Goal: Task Accomplishment & Management: Use online tool/utility

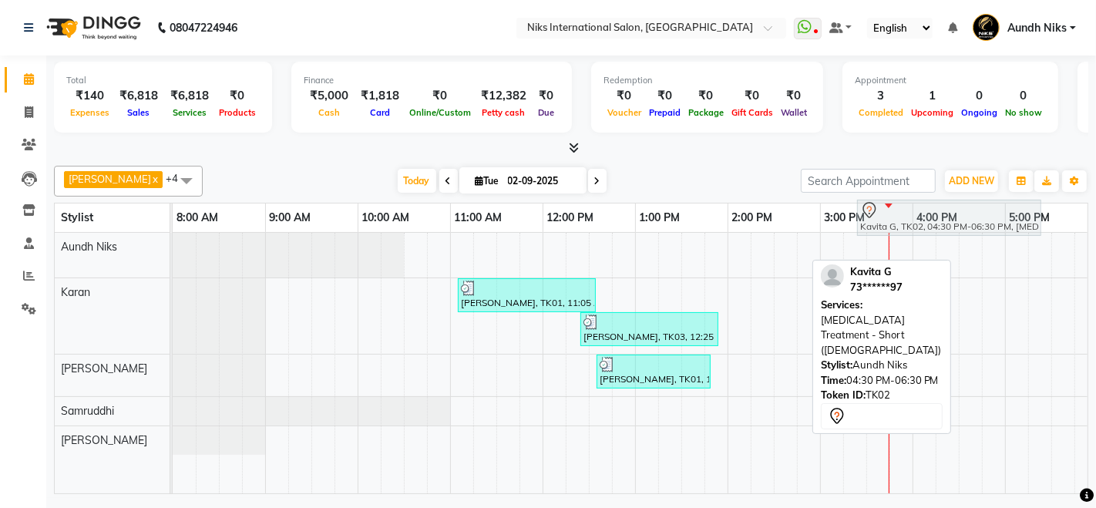
drag, startPoint x: 982, startPoint y: 241, endPoint x: 873, endPoint y: 208, distance: 114.4
click at [873, 208] on table "Stylist 8:00 AM 9:00 AM 10:00 AM 11:00 AM 12:00 PM 1:00 PM 2:00 PM 3:00 PM 4:00…" at bounding box center [571, 348] width 1035 height 291
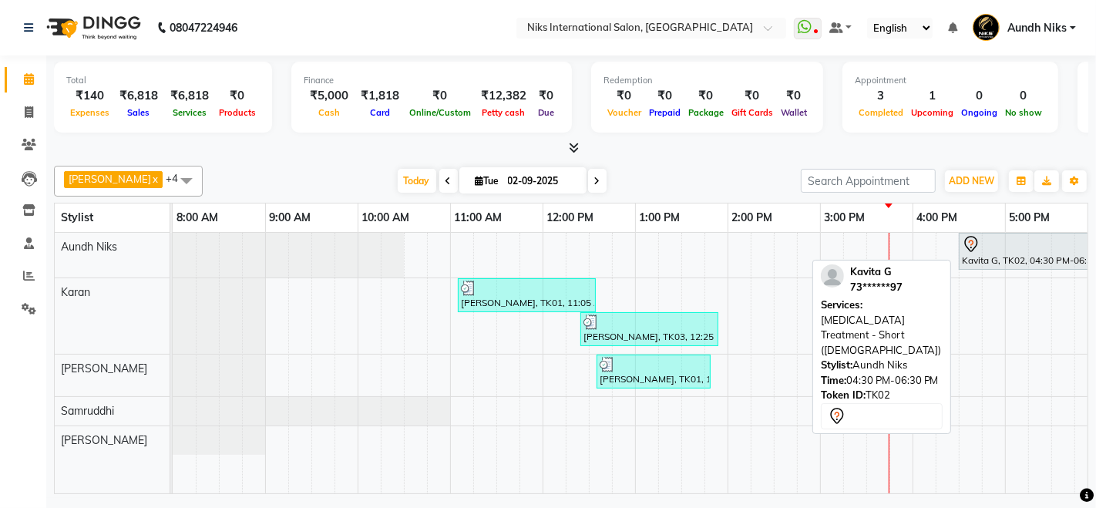
click at [753, 166] on div "[PERSON_NAME] x Aundh Niks x [PERSON_NAME] x [PERSON_NAME] x +4 Select All Aund…" at bounding box center [571, 181] width 1035 height 31
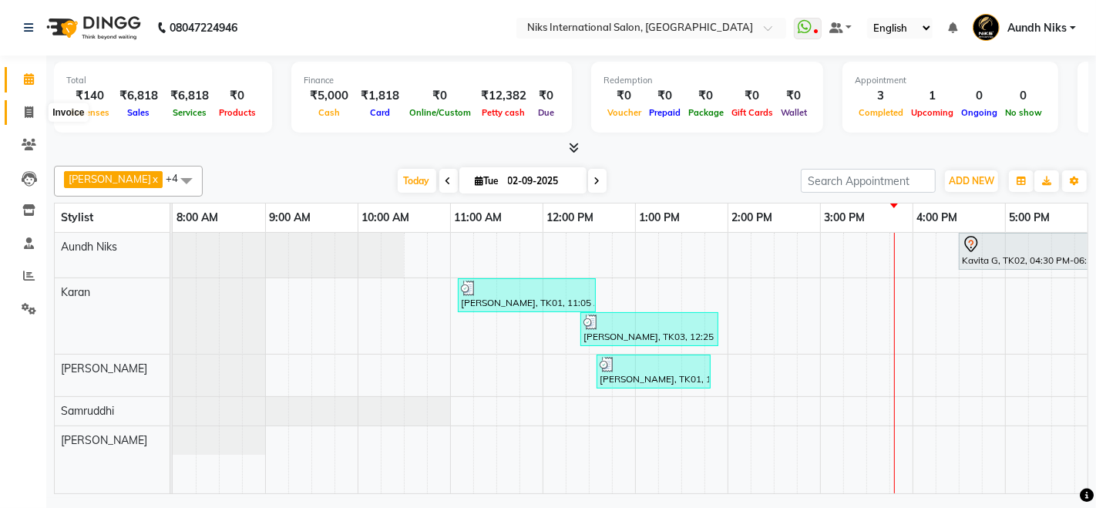
click at [28, 104] on span at bounding box center [28, 113] width 27 height 18
select select "service"
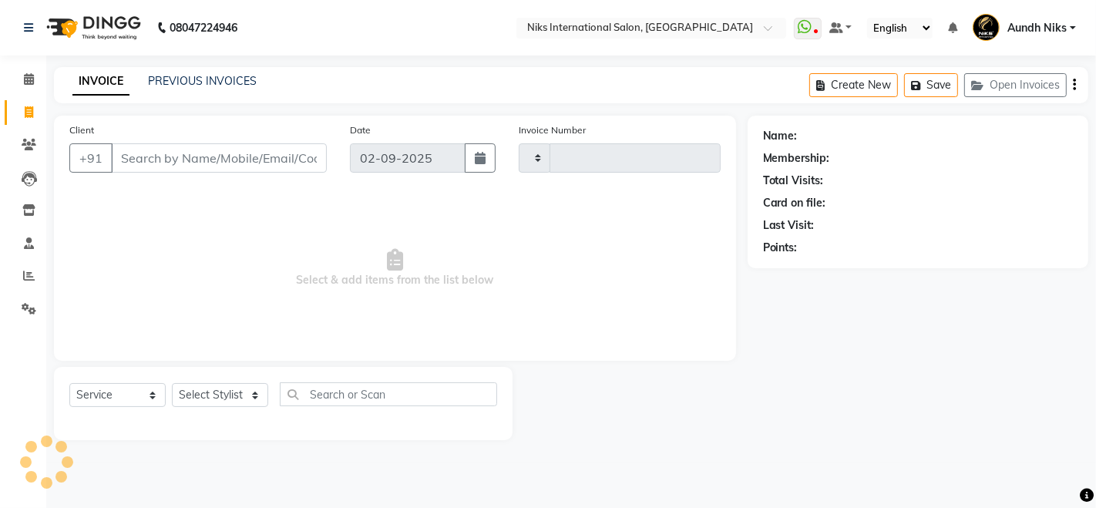
type input "1963"
select select "6"
click at [32, 140] on icon at bounding box center [29, 145] width 15 height 12
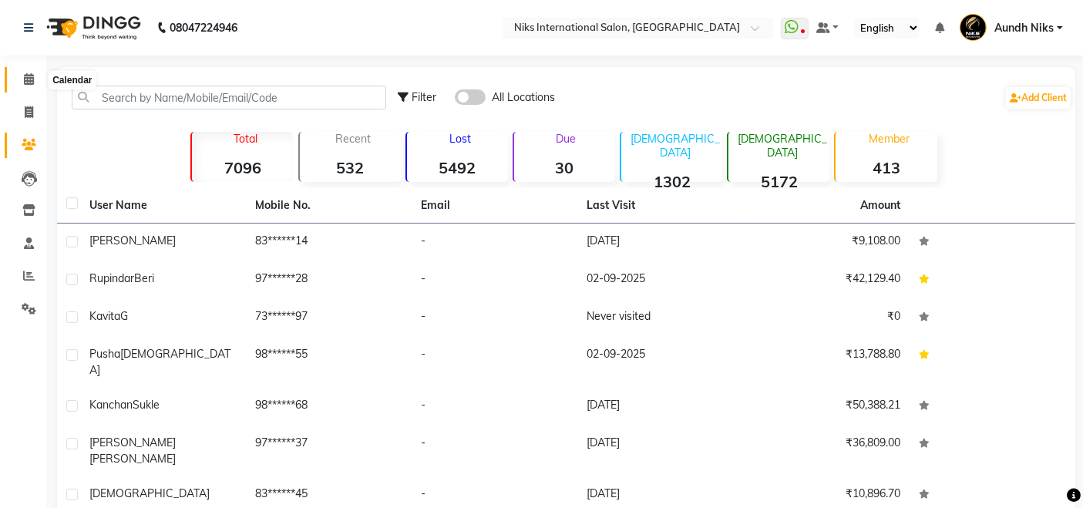
click at [28, 76] on icon at bounding box center [29, 79] width 10 height 12
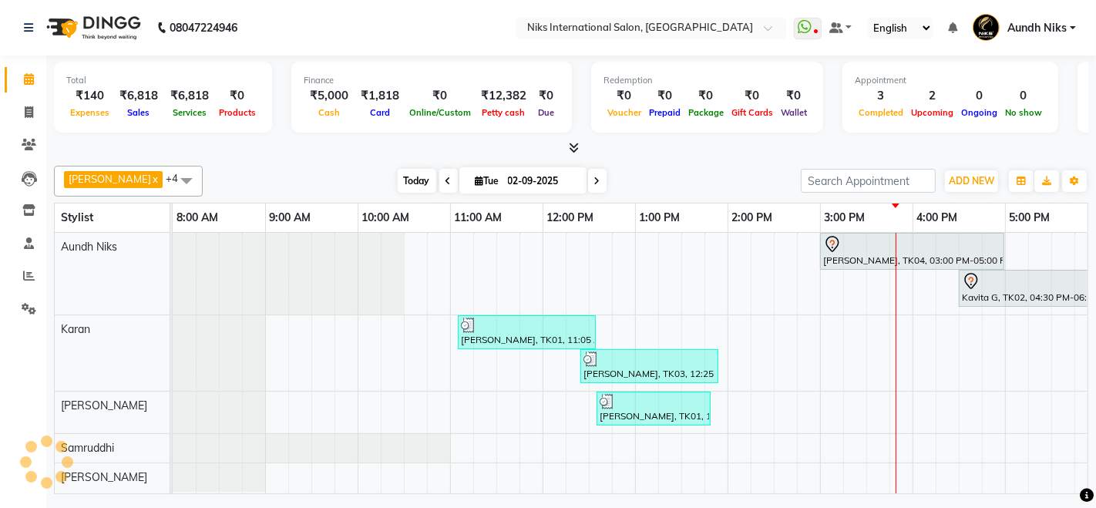
click at [398, 186] on span "Today" at bounding box center [417, 181] width 39 height 24
